Goal: Task Accomplishment & Management: Manage account settings

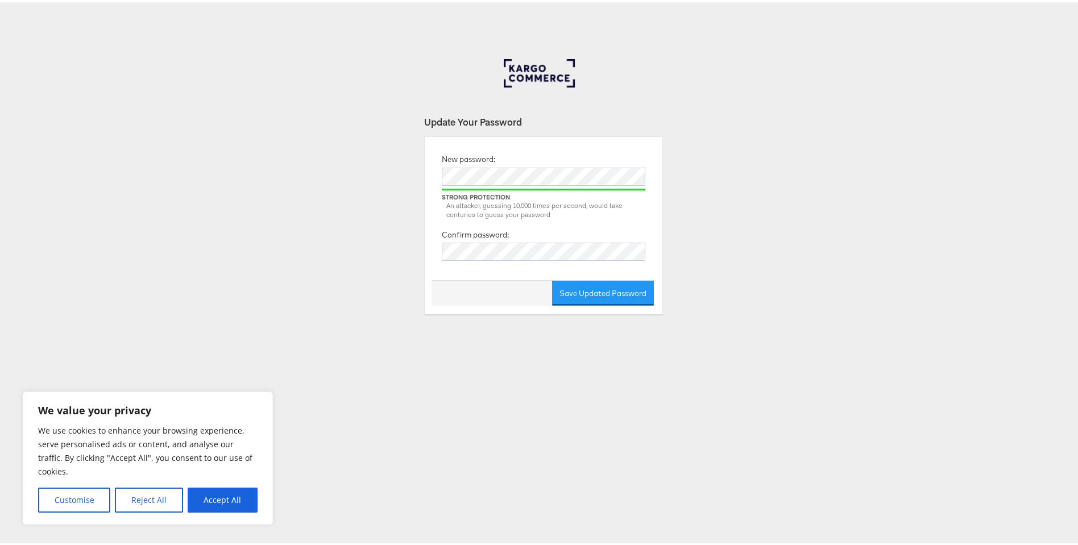
click at [712, 270] on div "Update Your Password New password: Strong Protection An attacker, guessing 10,0…" at bounding box center [543, 341] width 1087 height 569
click at [623, 289] on button "Save Updated Password" at bounding box center [603, 292] width 102 height 26
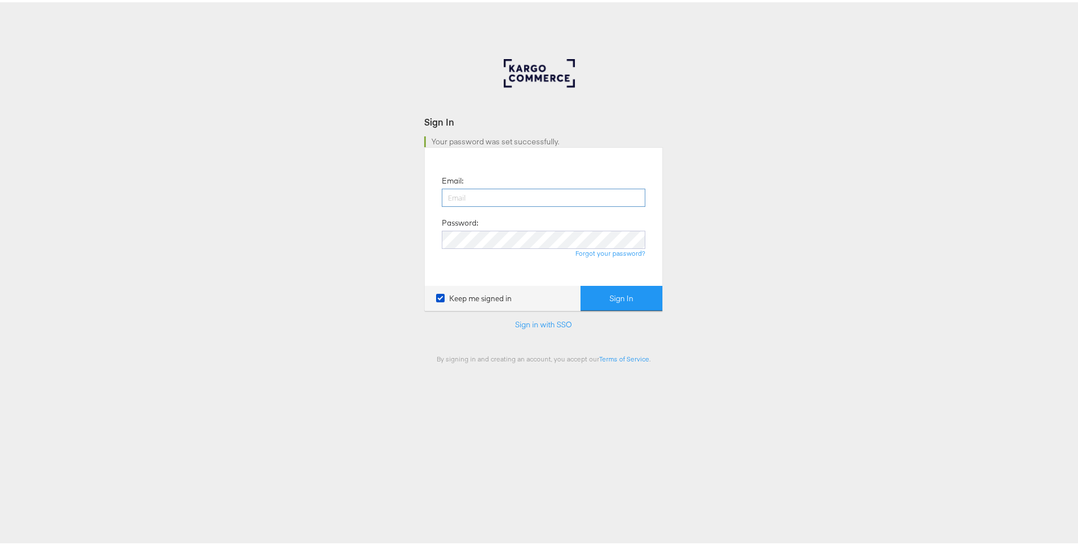
click at [474, 193] on input "email" at bounding box center [544, 196] width 204 height 18
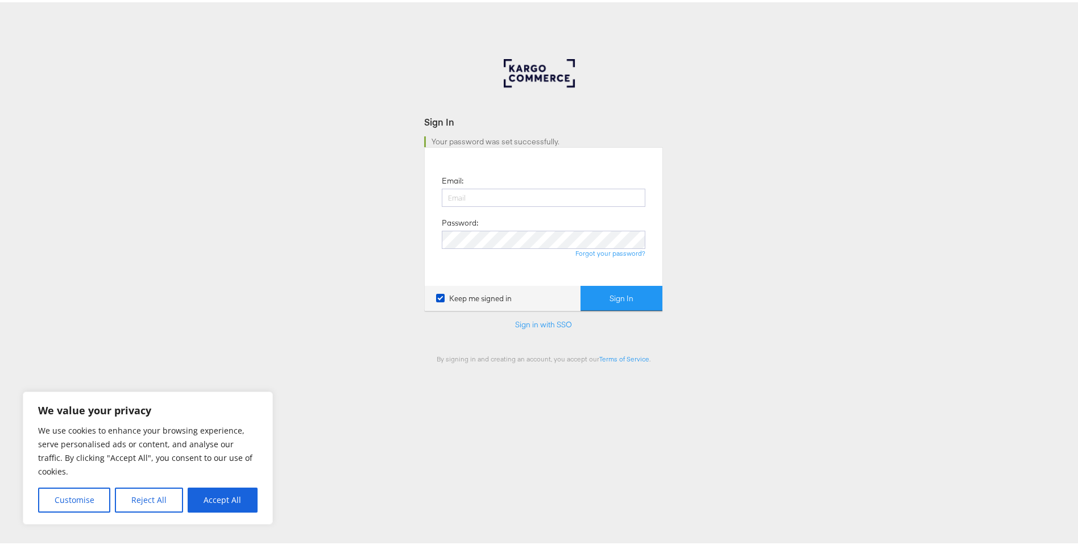
type input "[EMAIL_ADDRESS][DOMAIN_NAME]"
click at [608, 295] on button "Sign In" at bounding box center [622, 297] width 82 height 26
